Goal: Check status

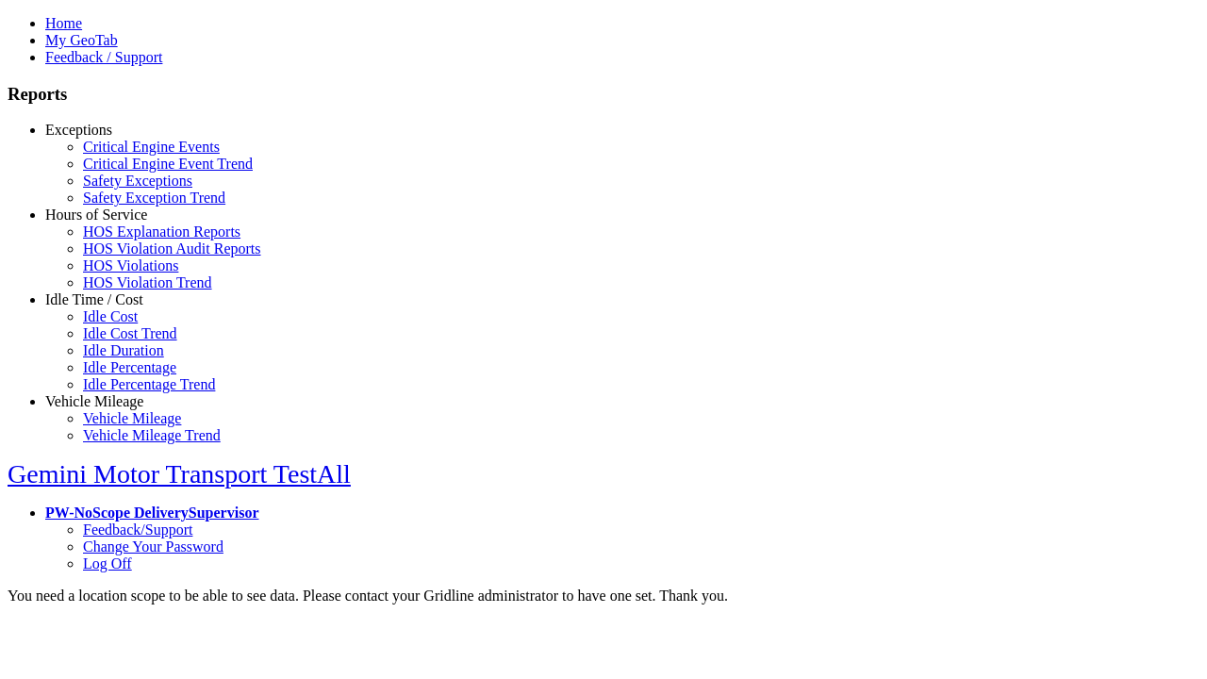
click at [108, 223] on link "Hours of Service" at bounding box center [96, 215] width 102 height 16
click at [123, 274] on link "HOS Violations" at bounding box center [130, 266] width 95 height 16
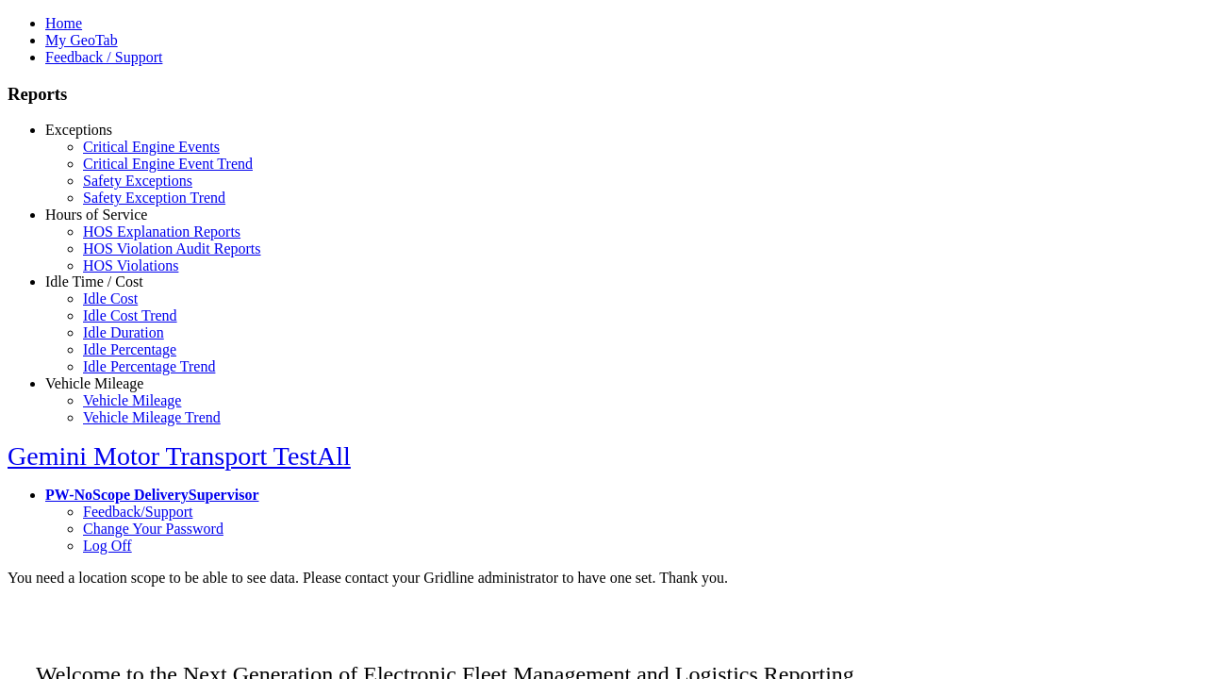
scroll to position [20, 0]
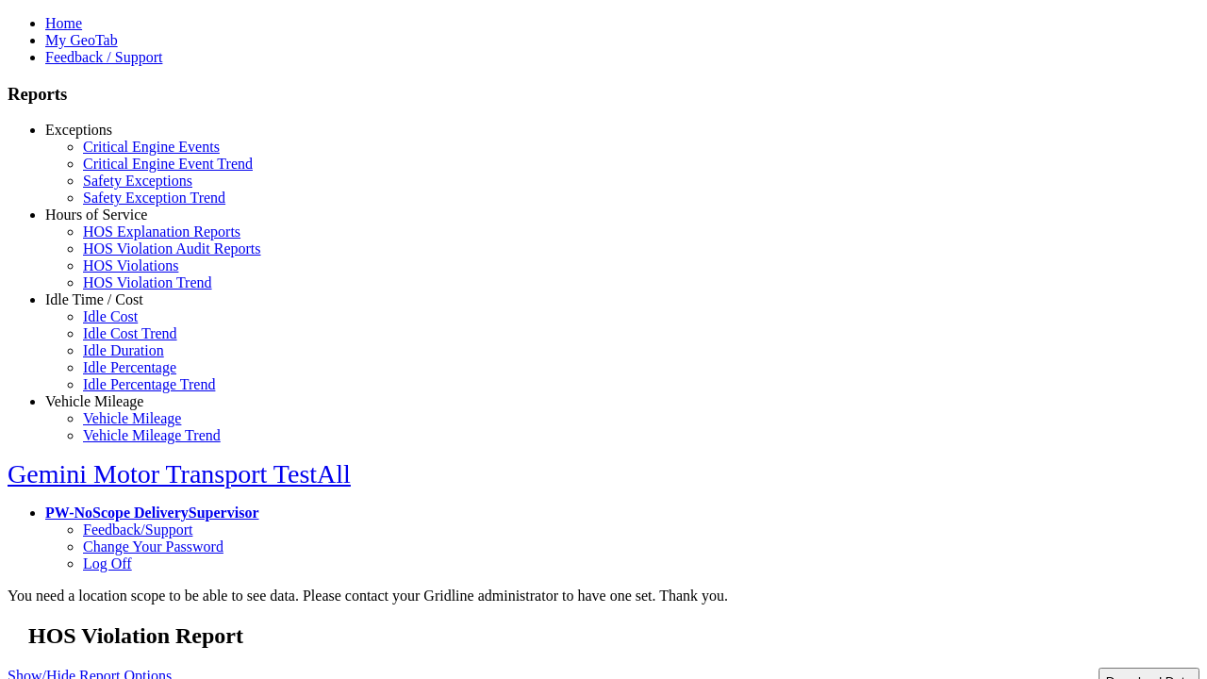
type input "**********"
